Goal: Information Seeking & Learning: Learn about a topic

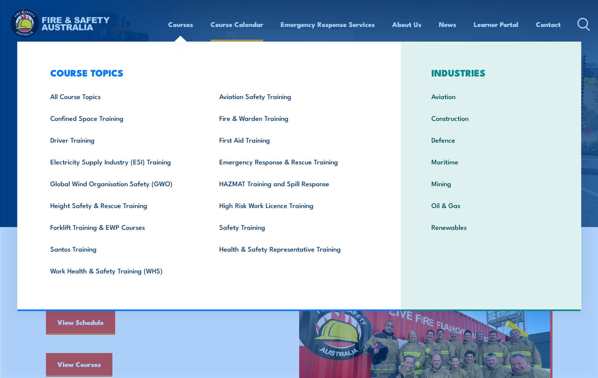
click at [233, 24] on link "Course Calendar" at bounding box center [237, 24] width 53 height 21
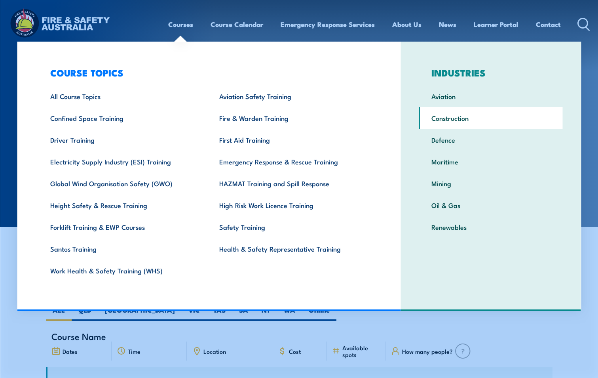
click at [453, 115] on link "Construction" at bounding box center [491, 118] width 144 height 22
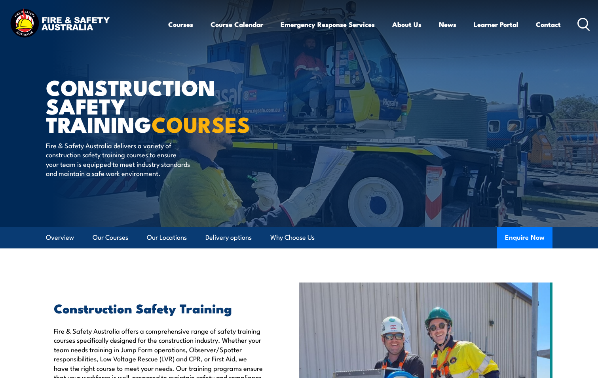
click at [591, 20] on header "Courses Course Calendar Emergency Response Services Services Overview Emergency…" at bounding box center [299, 24] width 598 height 49
click at [587, 21] on icon at bounding box center [584, 24] width 13 height 13
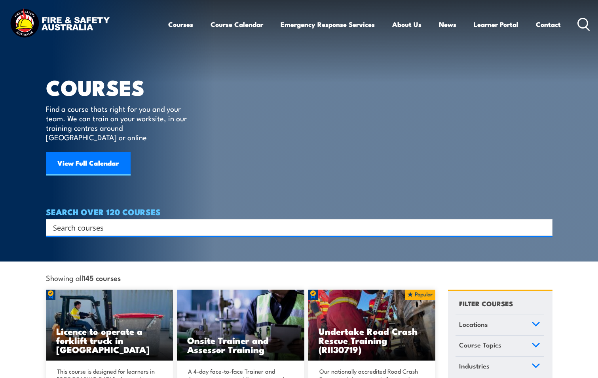
click at [167, 221] on input "Search input" at bounding box center [294, 227] width 482 height 12
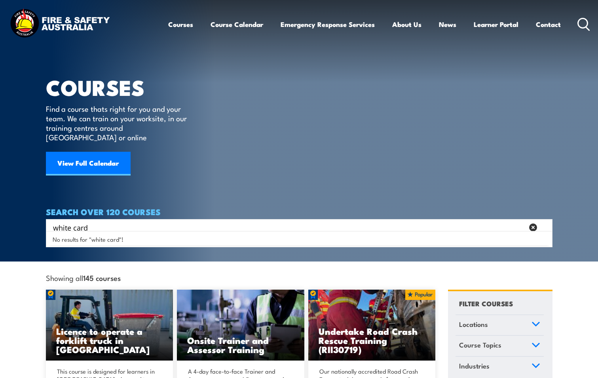
type input "white card"
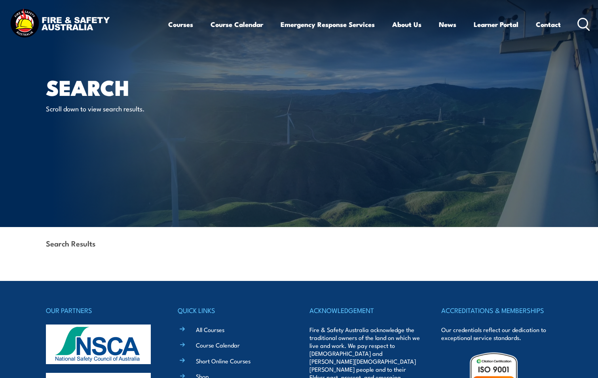
click at [580, 25] on icon at bounding box center [584, 24] width 13 height 13
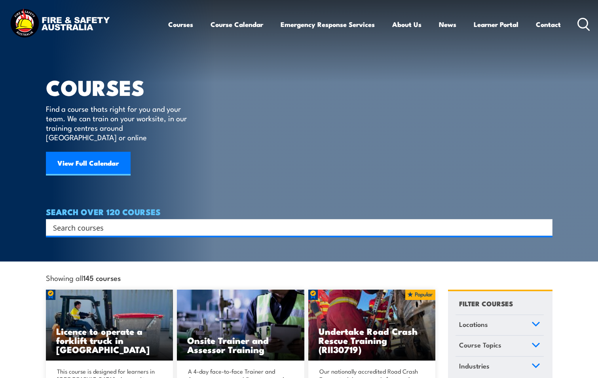
click at [175, 221] on input "Search input" at bounding box center [294, 227] width 482 height 12
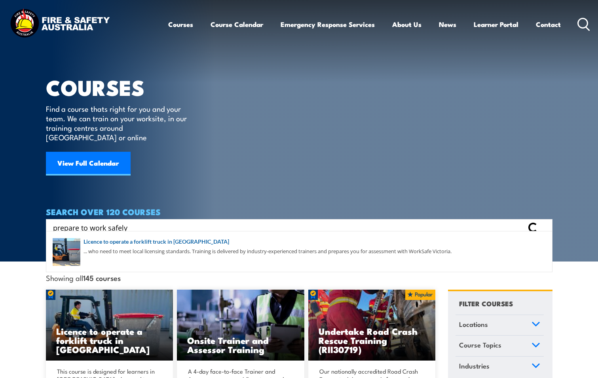
type input "prepare to work safely"
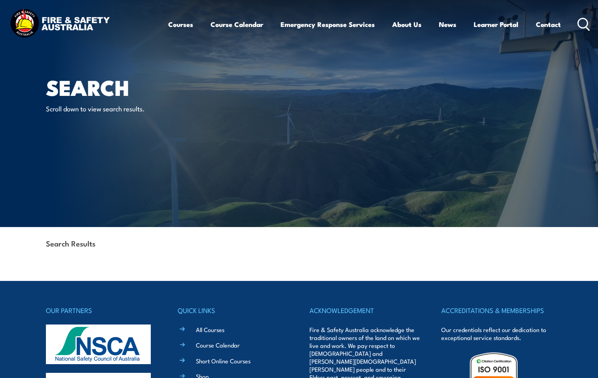
click at [582, 23] on icon at bounding box center [584, 24] width 13 height 13
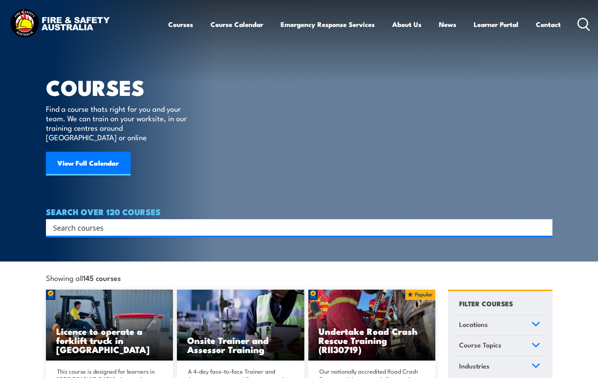
click at [115, 221] on input "Search input" at bounding box center [294, 227] width 482 height 12
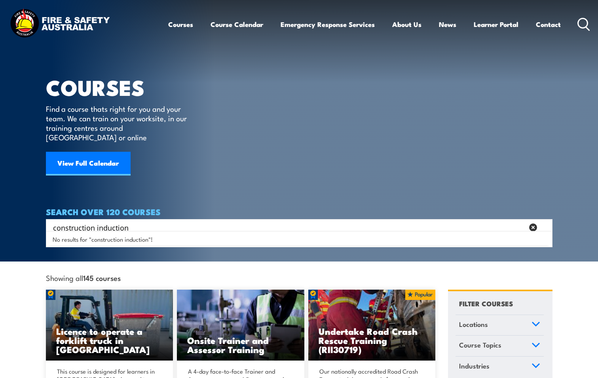
type input "construction induction"
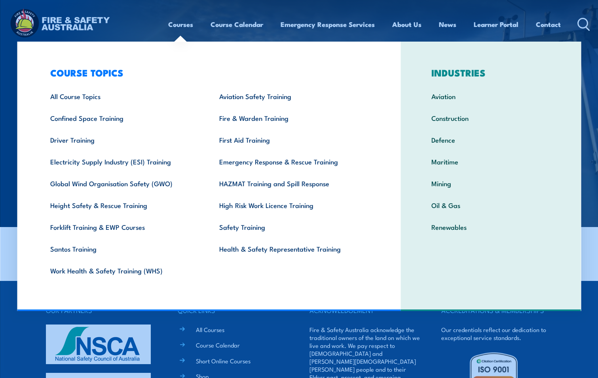
click at [181, 25] on link "Courses" at bounding box center [180, 24] width 25 height 21
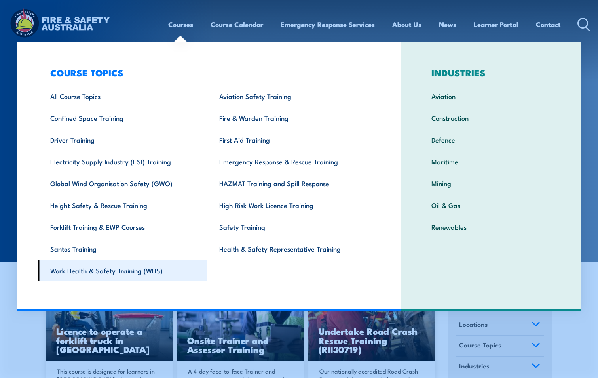
click at [80, 272] on link "Work Health & Safety Training (WHS)" at bounding box center [122, 270] width 169 height 22
